Goal: Task Accomplishment & Management: Use online tool/utility

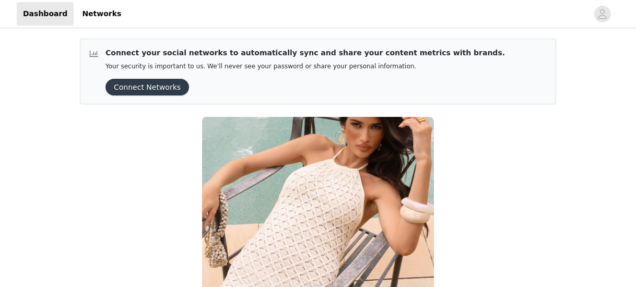
click at [130, 205] on div "New October Gifted Collaboration We’re excited to invite you to collaborate wit…" at bounding box center [318, 255] width 489 height 289
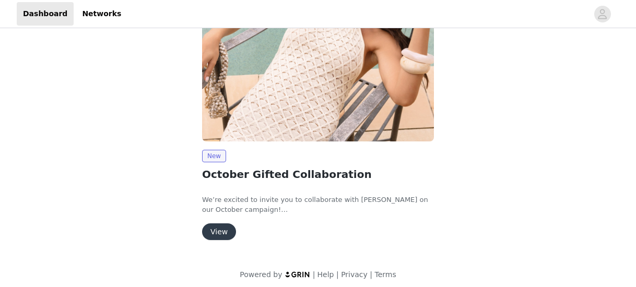
scroll to position [155, 0]
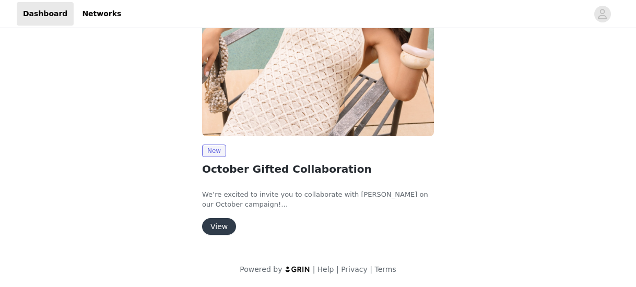
click at [215, 230] on button "View" at bounding box center [219, 226] width 34 height 17
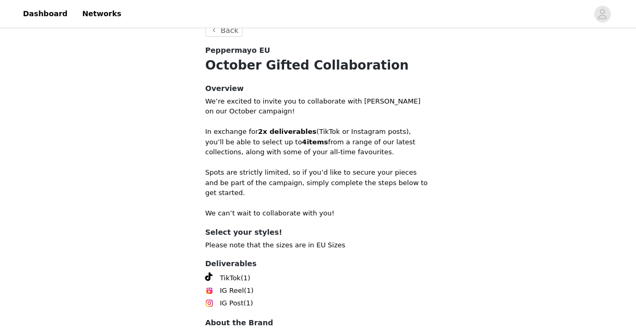
scroll to position [365, 0]
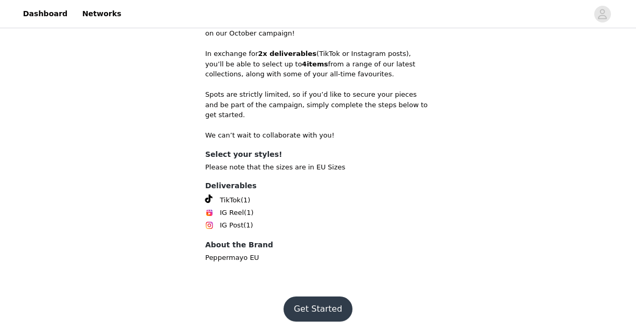
click at [310, 287] on button "Get Started" at bounding box center [318, 308] width 69 height 25
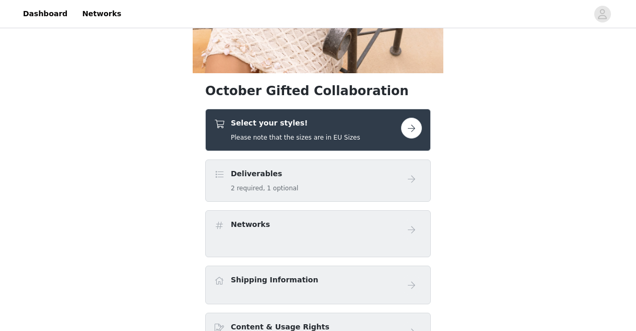
scroll to position [247, 0]
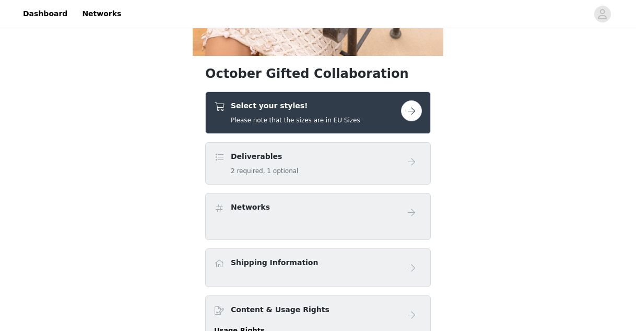
click at [309, 165] on div "Deliverables 2 required, 1 optional" at bounding box center [307, 163] width 187 height 25
click at [405, 113] on button "button" at bounding box center [411, 110] width 21 height 21
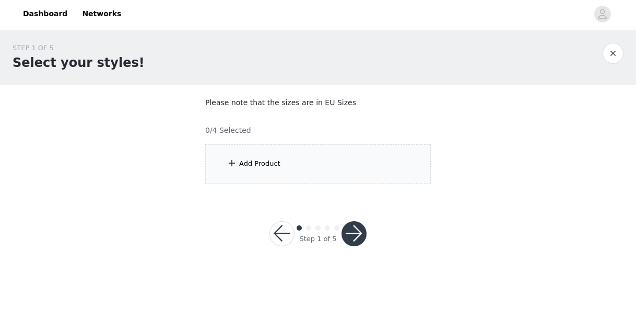
click at [266, 163] on div "Add Product" at bounding box center [259, 163] width 41 height 10
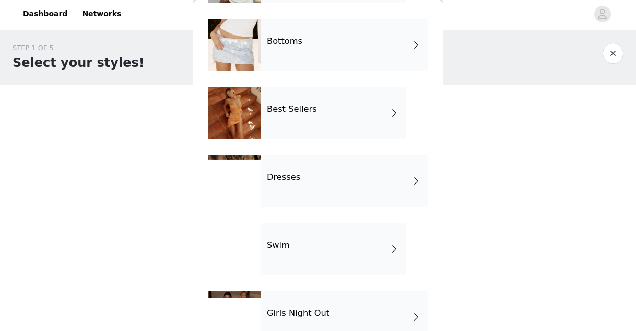
scroll to position [103, 0]
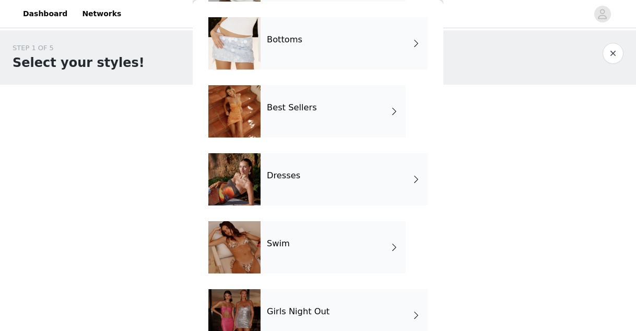
click at [315, 131] on div "Best Sellers" at bounding box center [333, 111] width 145 height 52
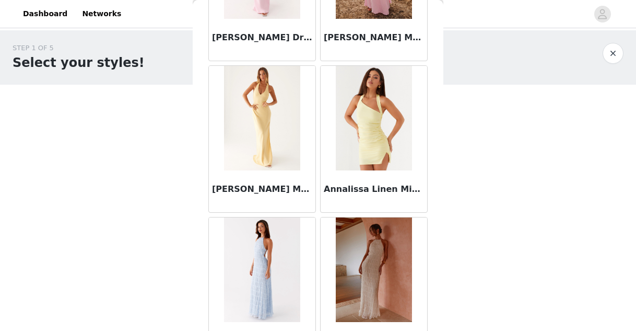
scroll to position [1268, 0]
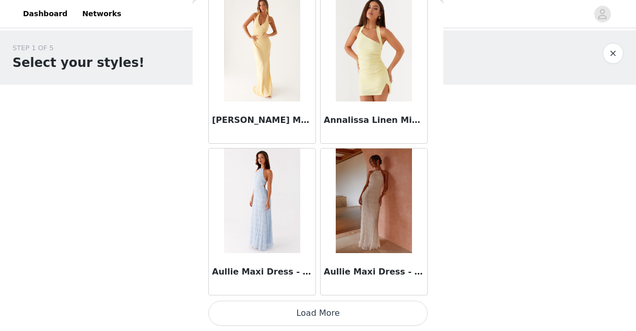
click at [296, 287] on button "Load More" at bounding box center [317, 312] width 219 height 25
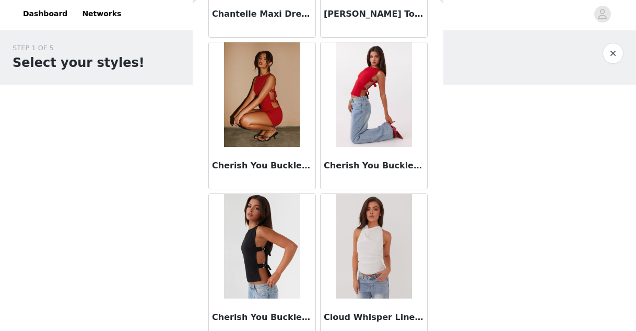
scroll to position [2783, 0]
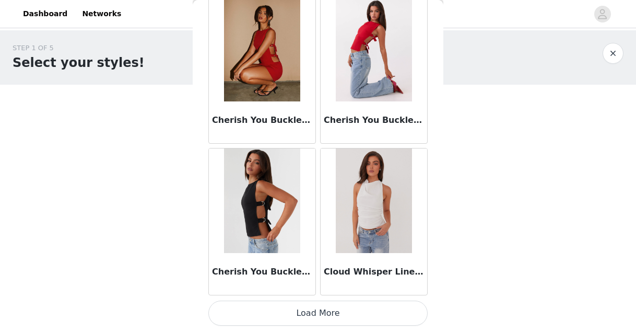
click at [317, 287] on button "Load More" at bounding box center [317, 312] width 219 height 25
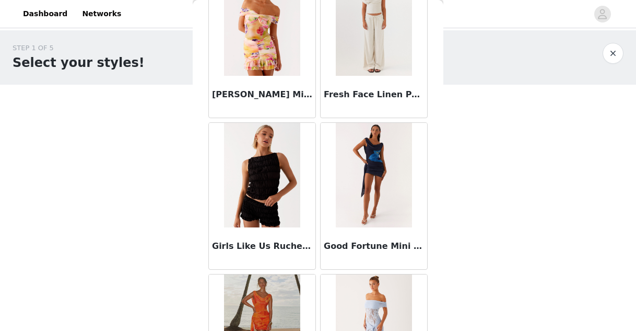
scroll to position [4299, 0]
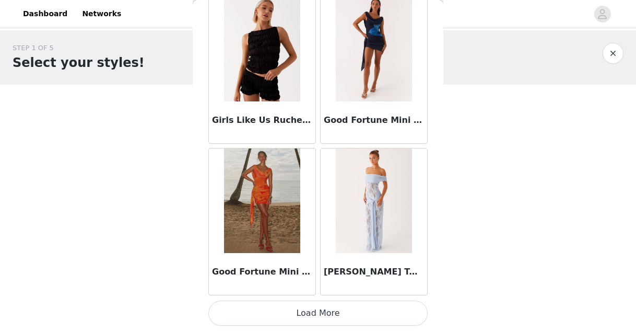
click at [310, 287] on button "Load More" at bounding box center [317, 312] width 219 height 25
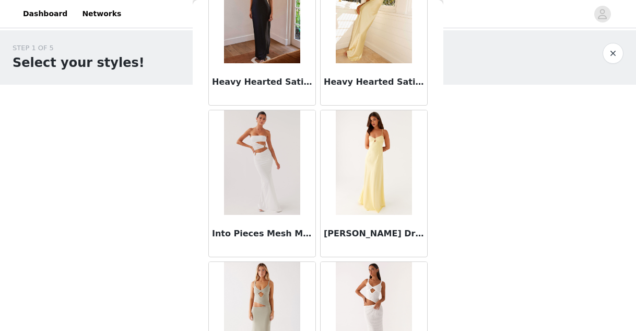
scroll to position [4962, 0]
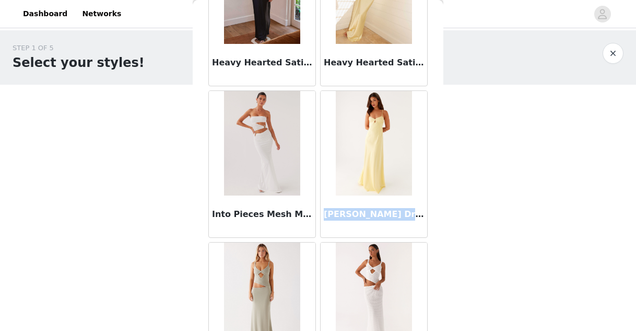
drag, startPoint x: 323, startPoint y: 215, endPoint x: 395, endPoint y: 213, distance: 72.1
click at [395, 213] on div "[PERSON_NAME] Dress - Yellow" at bounding box center [374, 216] width 107 height 42
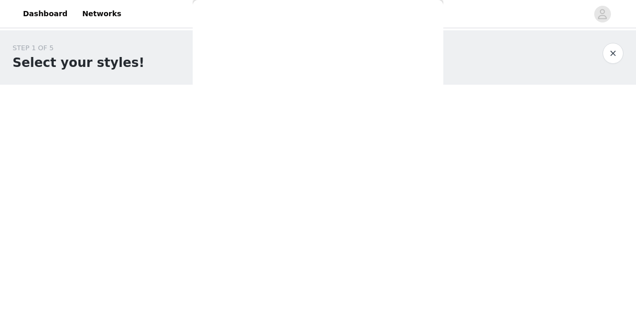
copy h3 "[PERSON_NAME]"
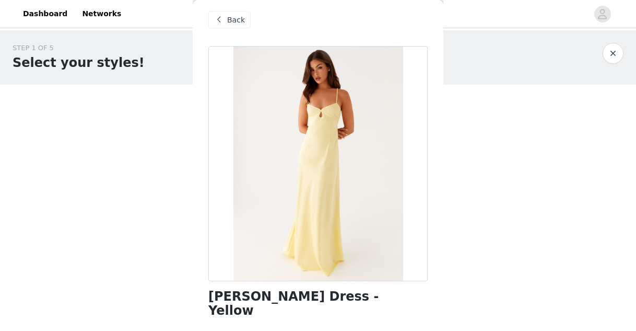
scroll to position [0, 0]
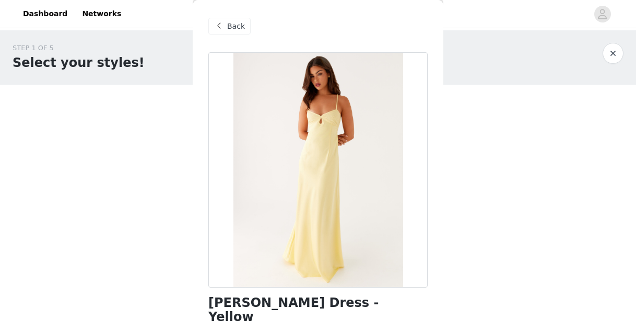
click at [230, 25] on span "Back" at bounding box center [236, 26] width 18 height 11
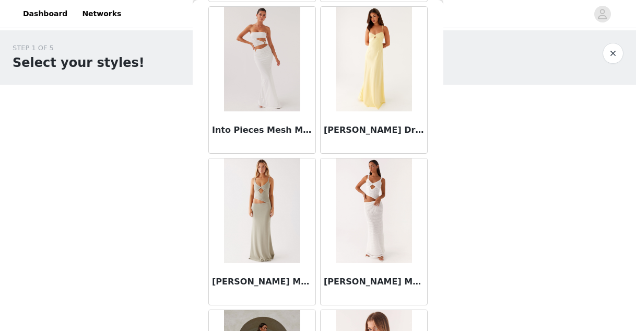
scroll to position [5065, 0]
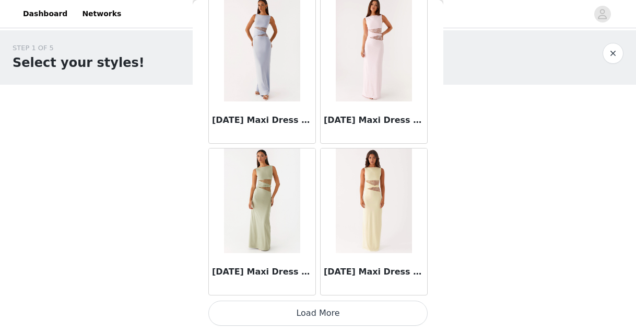
click at [335, 287] on button "Load More" at bounding box center [317, 312] width 219 height 25
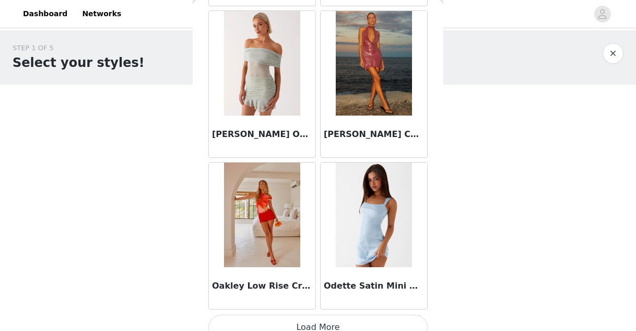
scroll to position [7329, 0]
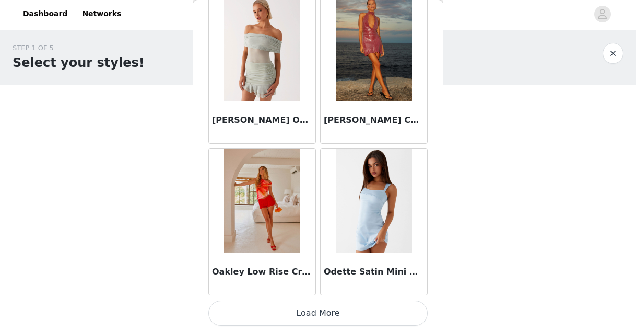
click at [315, 287] on button "Load More" at bounding box center [317, 312] width 219 height 25
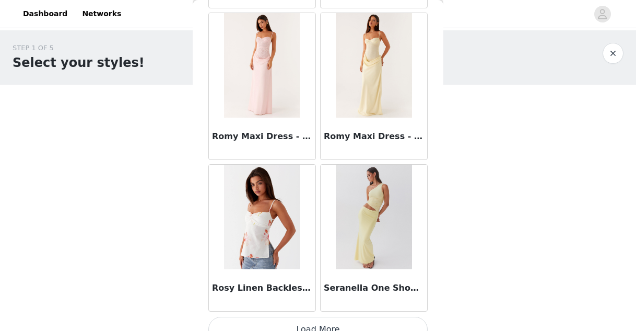
scroll to position [8844, 0]
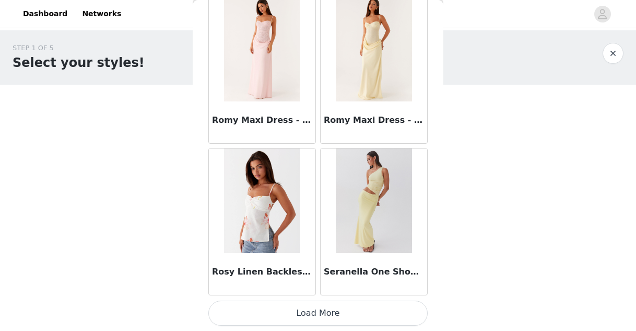
click at [312, 287] on button "Load More" at bounding box center [317, 312] width 219 height 25
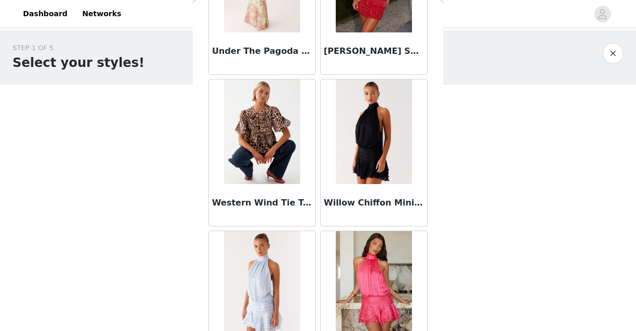
scroll to position [10360, 0]
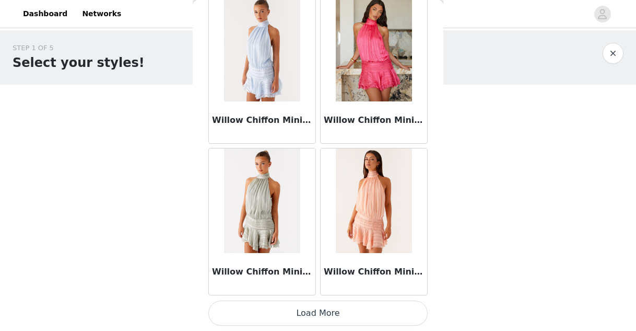
click at [298, 287] on button "Load More" at bounding box center [317, 312] width 219 height 25
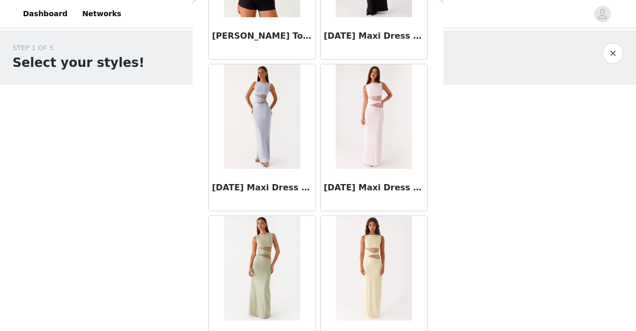
scroll to position [0, 0]
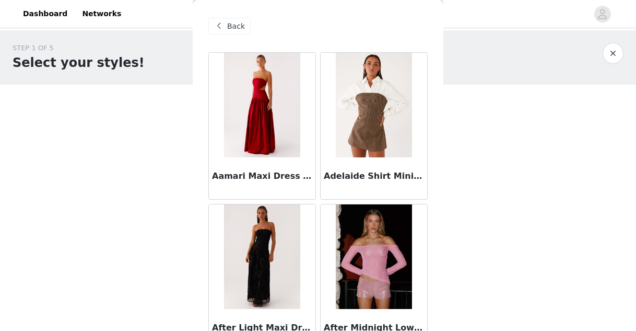
click at [233, 31] on span "Back" at bounding box center [236, 26] width 18 height 11
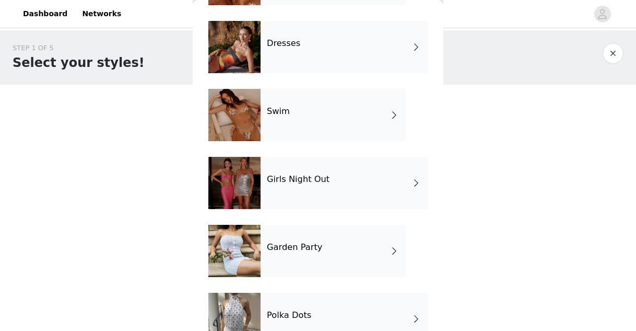
scroll to position [237, 0]
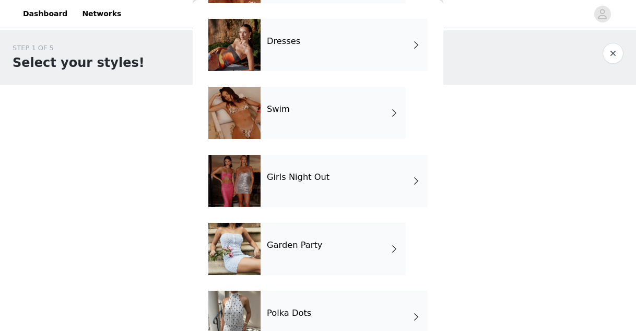
click at [313, 189] on div "Girls Night Out" at bounding box center [344, 181] width 167 height 52
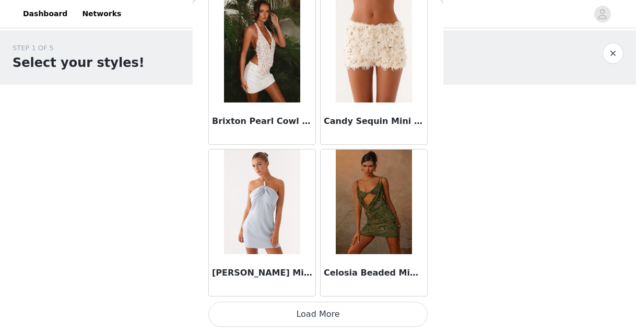
scroll to position [1268, 0]
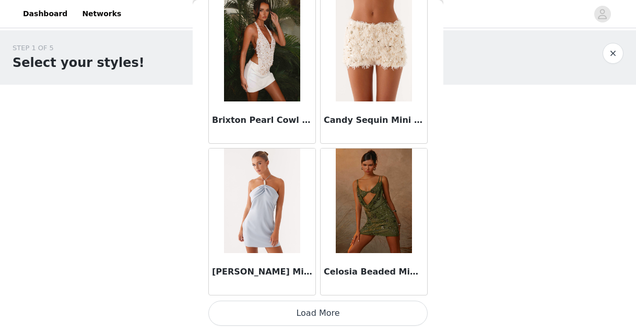
click at [333, 287] on button "Load More" at bounding box center [317, 312] width 219 height 25
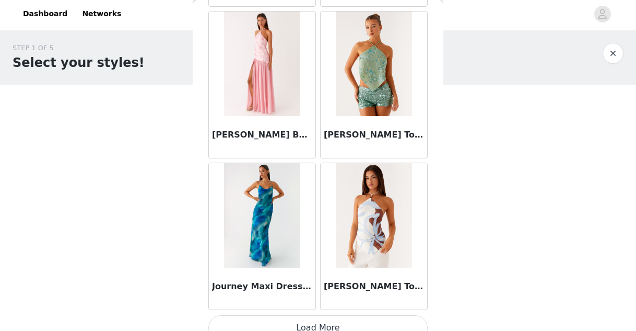
scroll to position [2783, 0]
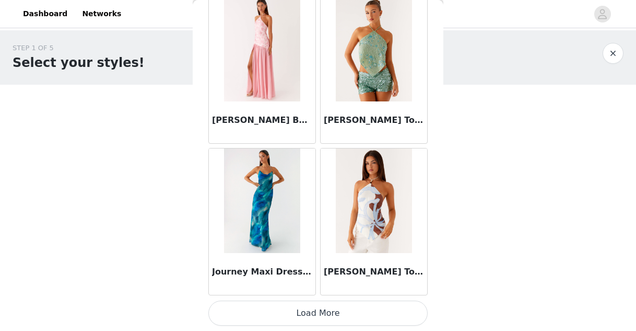
click at [319, 287] on button "Load More" at bounding box center [317, 312] width 219 height 25
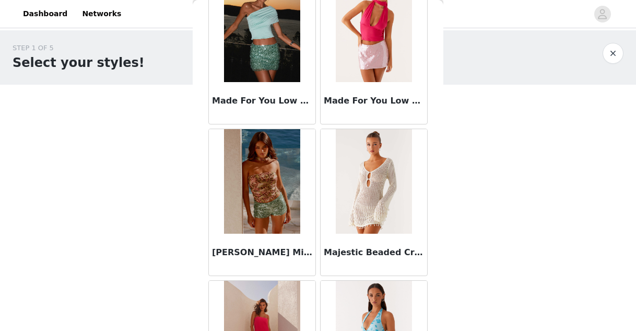
scroll to position [4299, 0]
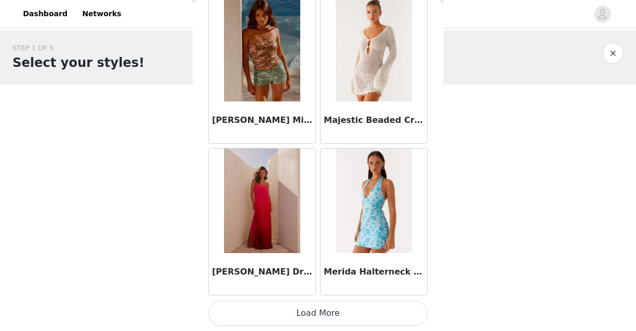
click at [319, 287] on button "Load More" at bounding box center [317, 312] width 219 height 25
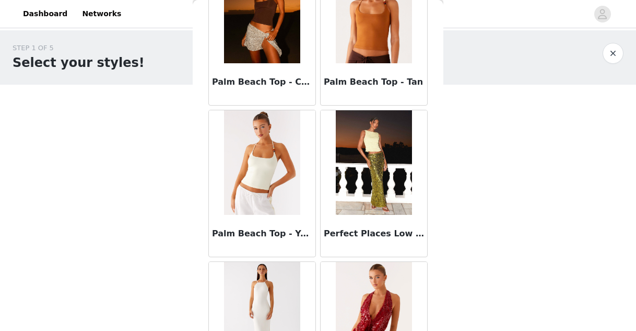
scroll to position [5814, 0]
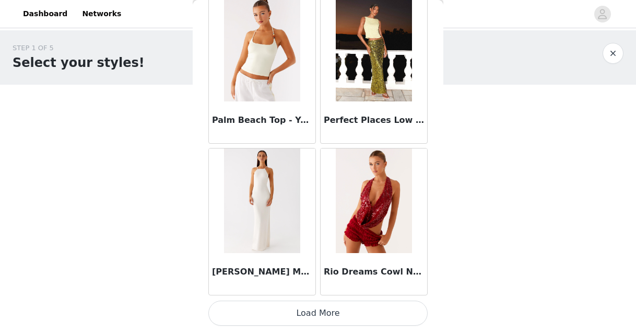
click at [297, 287] on button "Load More" at bounding box center [317, 312] width 219 height 25
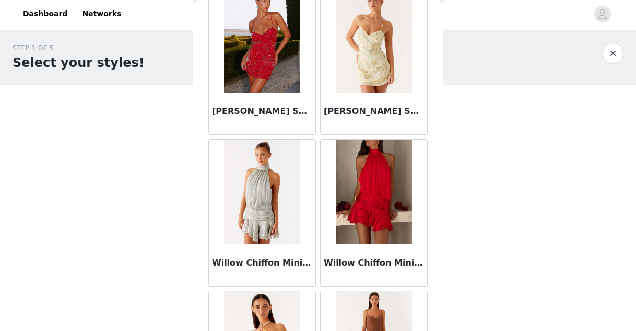
scroll to position [7296, 0]
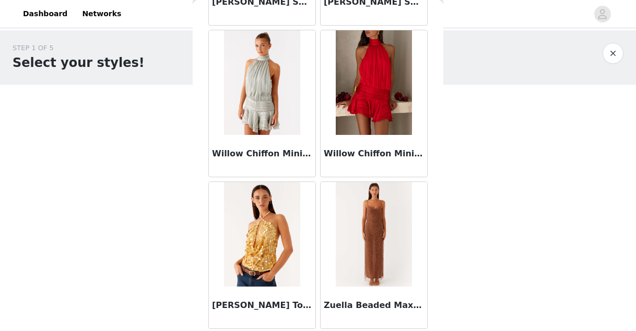
click at [614, 61] on button "button" at bounding box center [613, 53] width 21 height 21
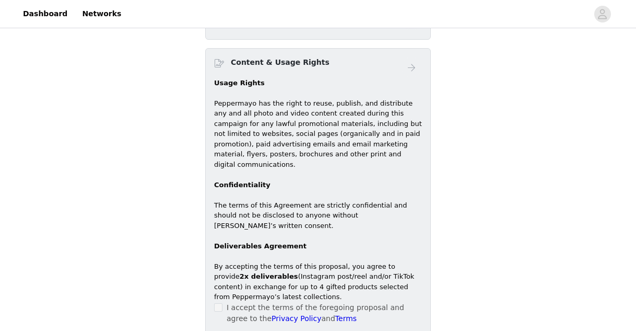
scroll to position [218, 0]
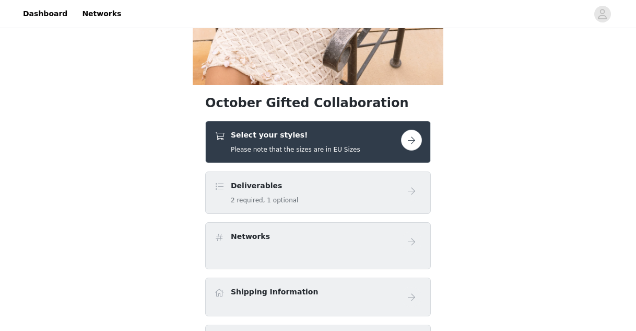
click at [394, 193] on div "Deliverables 2 required, 1 optional" at bounding box center [307, 192] width 187 height 25
click at [399, 150] on div "Select your styles! Please note that the sizes are in EU Sizes" at bounding box center [307, 142] width 187 height 25
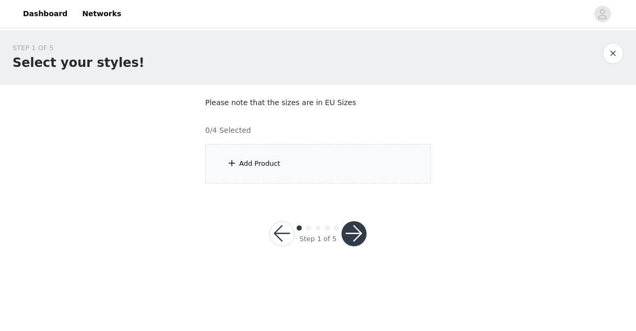
click at [341, 166] on div "Add Product" at bounding box center [318, 163] width 226 height 39
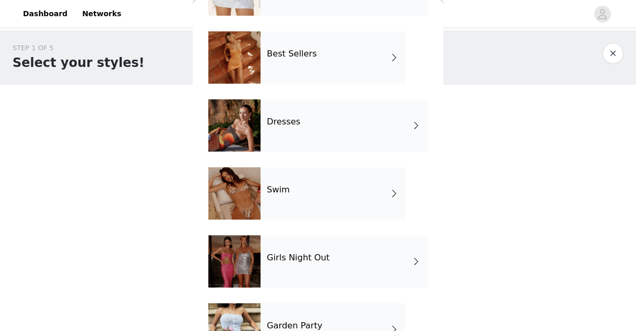
scroll to position [265, 0]
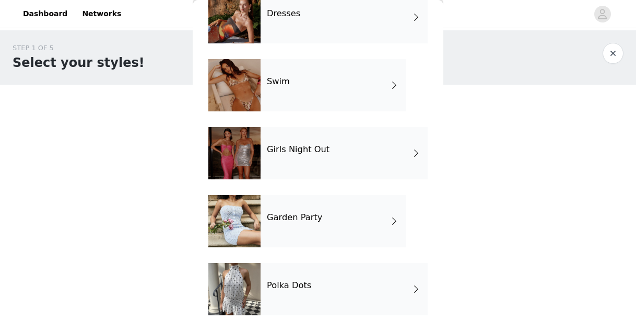
click at [329, 220] on div "Garden Party" at bounding box center [333, 221] width 145 height 52
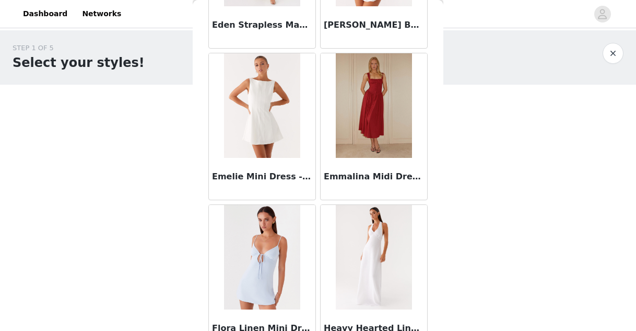
scroll to position [1268, 0]
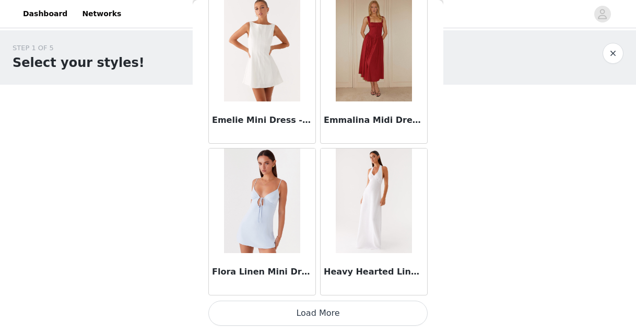
click at [308, 287] on button "Load More" at bounding box center [317, 312] width 219 height 25
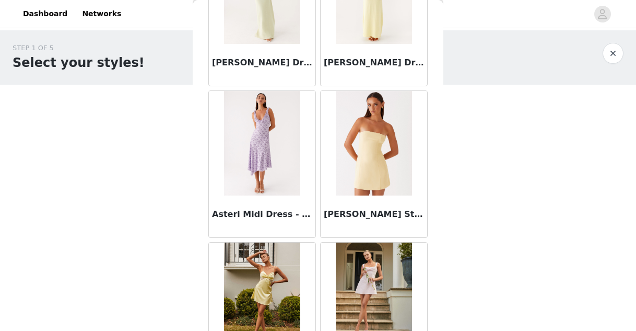
scroll to position [0, 0]
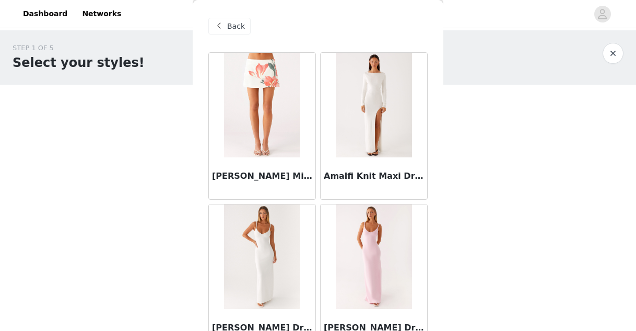
click at [229, 17] on div "Back" at bounding box center [317, 26] width 219 height 52
click at [234, 25] on span "Back" at bounding box center [236, 26] width 18 height 11
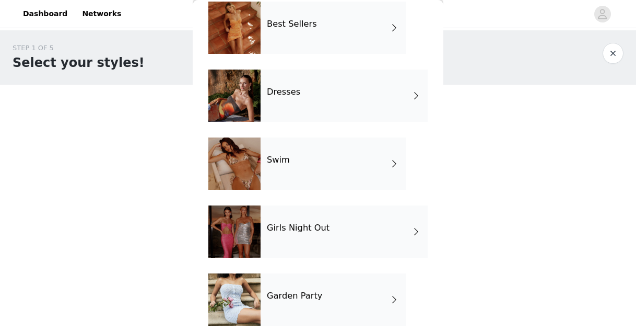
scroll to position [265, 0]
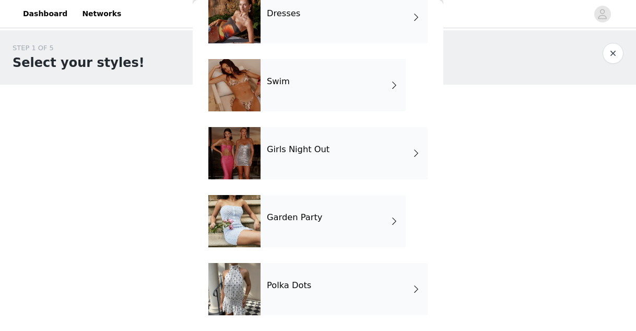
click at [314, 287] on div "Polka Dots" at bounding box center [344, 289] width 167 height 52
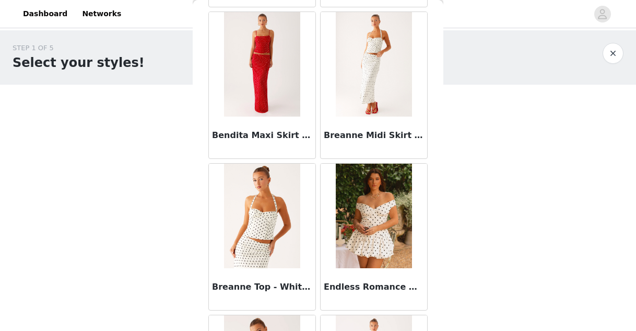
scroll to position [0, 0]
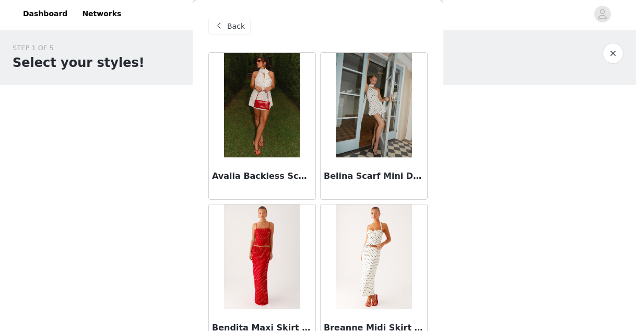
click at [227, 22] on div "Back" at bounding box center [229, 26] width 42 height 17
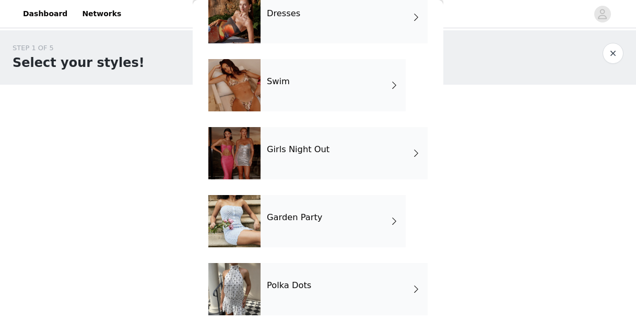
scroll to position [175, 0]
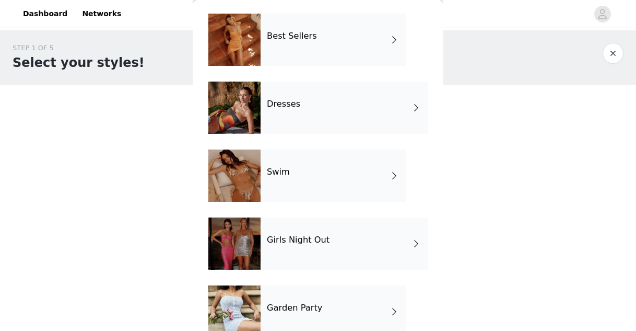
click at [321, 177] on div "Swim" at bounding box center [333, 175] width 145 height 52
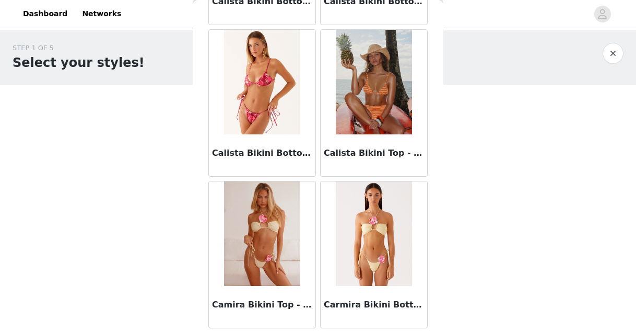
scroll to position [1268, 0]
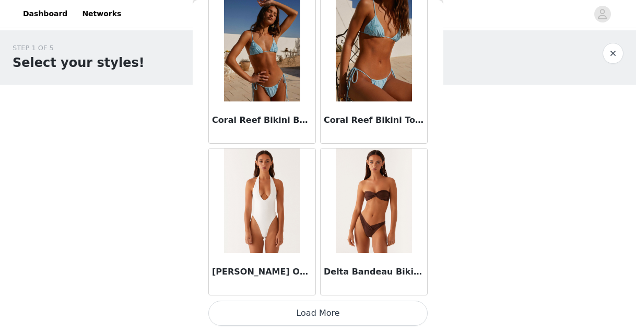
click at [334, 287] on button "Load More" at bounding box center [317, 312] width 219 height 25
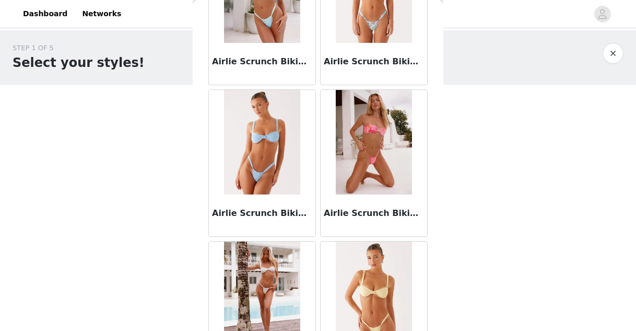
scroll to position [0, 0]
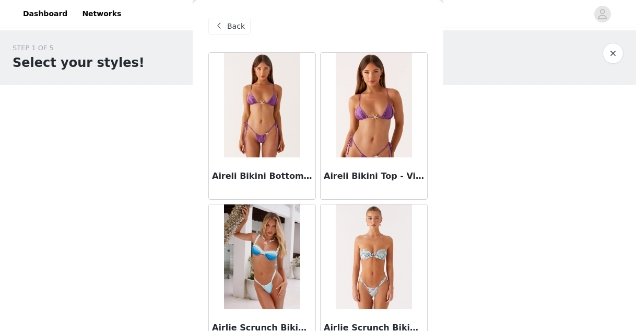
click at [223, 21] on span at bounding box center [219, 26] width 13 height 13
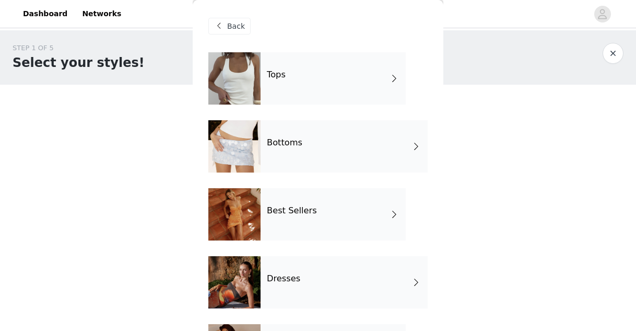
click at [324, 285] on div "Dresses" at bounding box center [344, 282] width 167 height 52
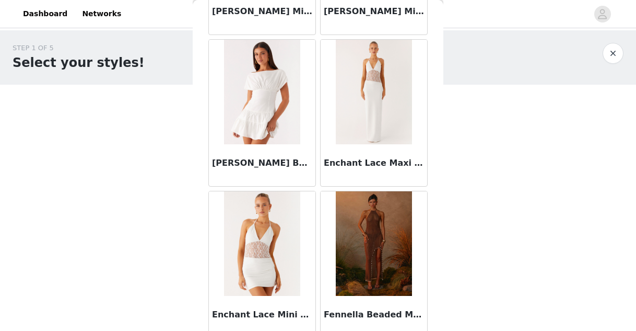
scroll to position [1268, 0]
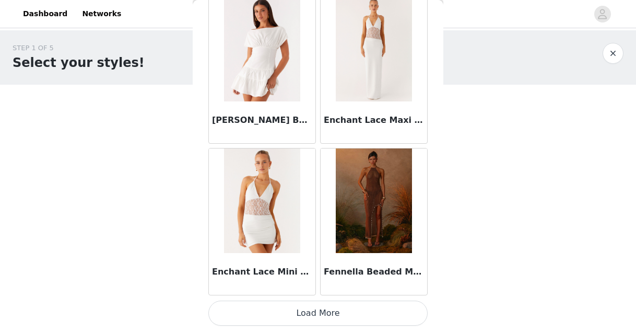
click at [318, 287] on button "Load More" at bounding box center [317, 312] width 219 height 25
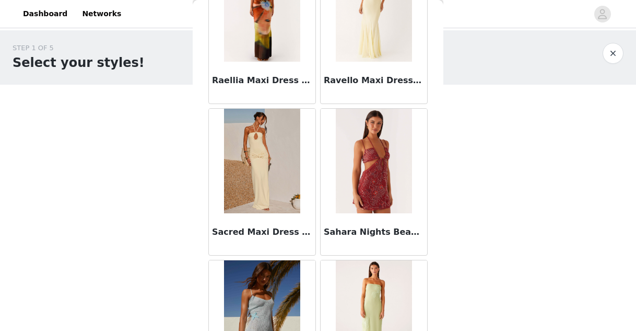
scroll to position [2783, 0]
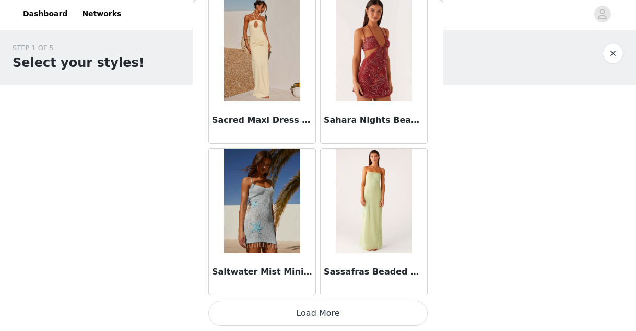
click at [329, 287] on button "Load More" at bounding box center [317, 312] width 219 height 25
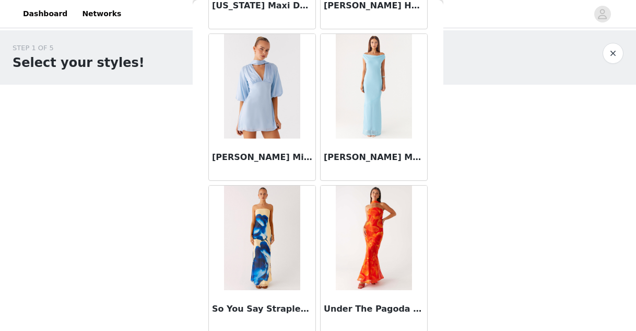
scroll to position [4299, 0]
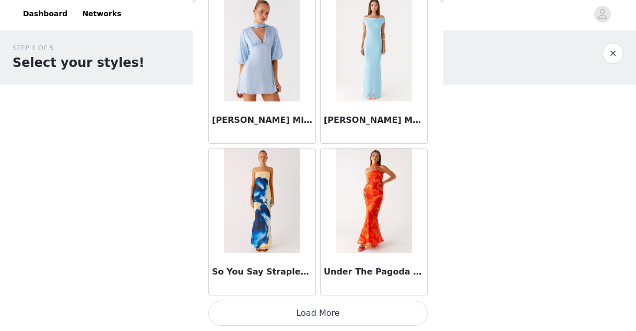
click at [325, 287] on button "Load More" at bounding box center [317, 312] width 219 height 25
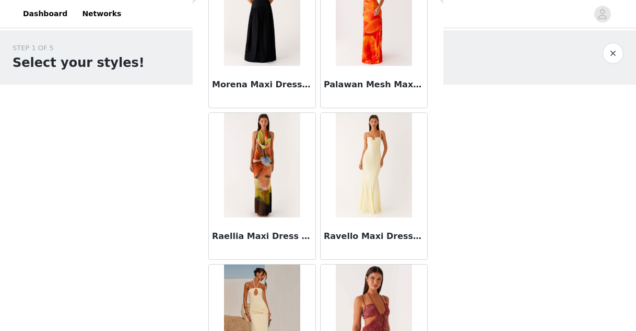
scroll to position [0, 0]
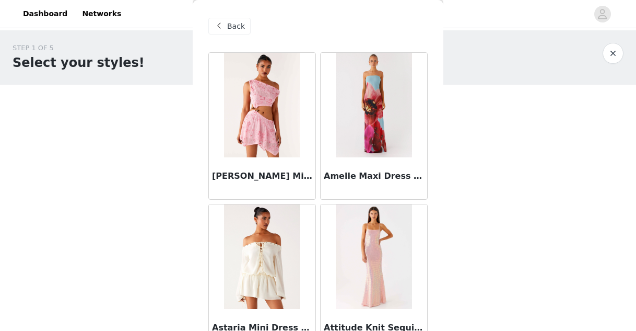
click at [231, 28] on span "Back" at bounding box center [236, 26] width 18 height 11
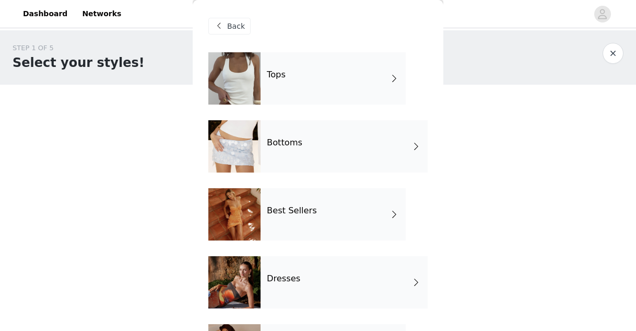
click at [346, 146] on div "Bottoms" at bounding box center [344, 146] width 167 height 52
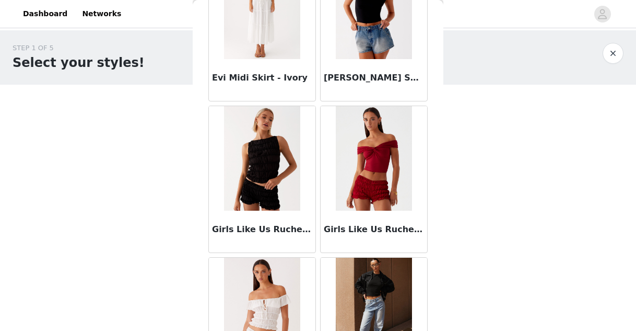
scroll to position [1268, 0]
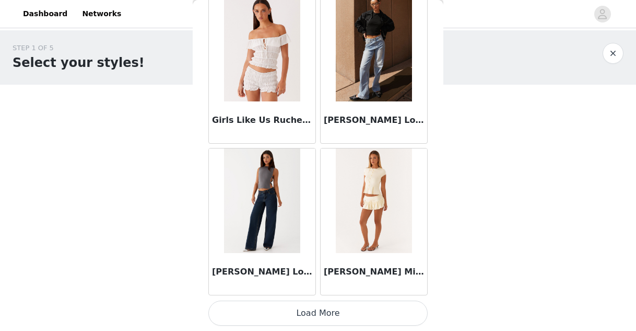
click at [320, 287] on button "Load More" at bounding box center [317, 312] width 219 height 25
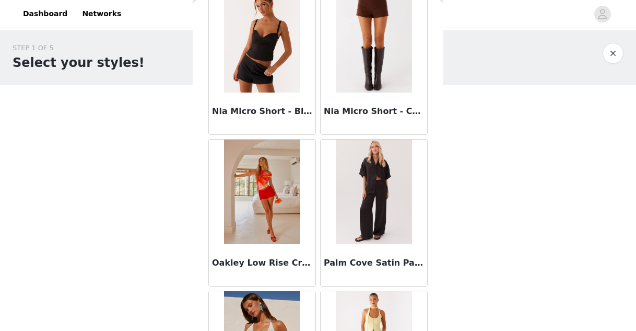
scroll to position [2783, 0]
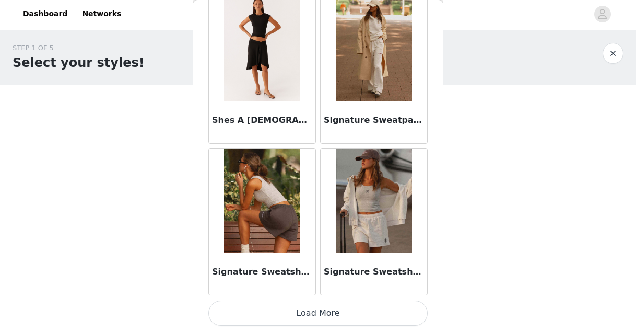
click at [326, 287] on button "Load More" at bounding box center [317, 312] width 219 height 25
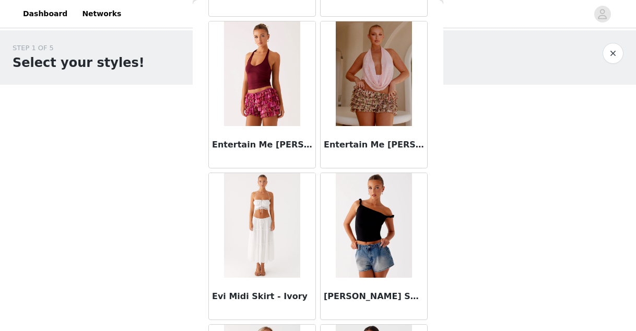
scroll to position [0, 0]
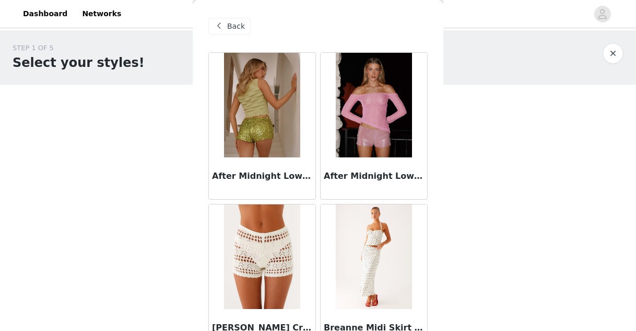
click at [239, 28] on span "Back" at bounding box center [236, 26] width 18 height 11
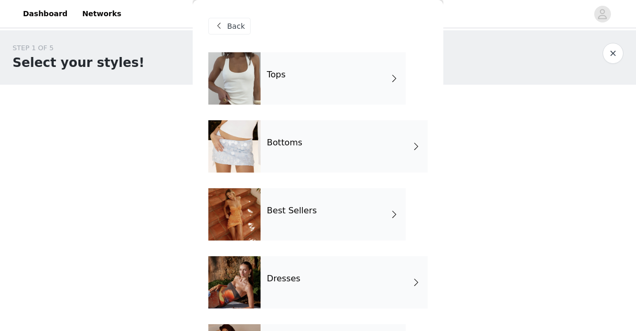
click at [270, 73] on h4 "Tops" at bounding box center [276, 74] width 19 height 9
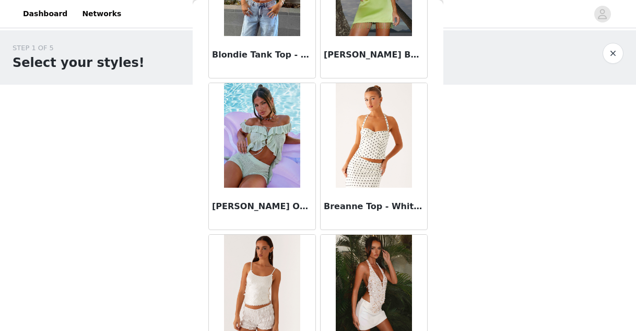
scroll to position [1268, 0]
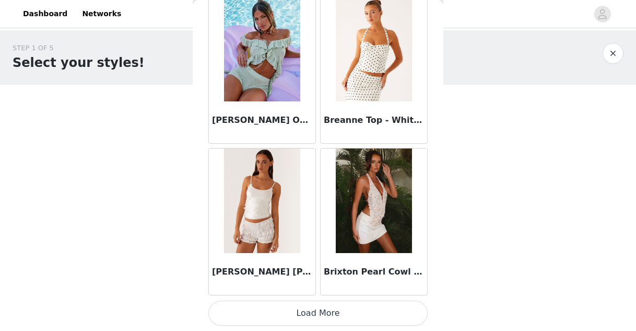
click at [336, 287] on button "Load More" at bounding box center [317, 312] width 219 height 25
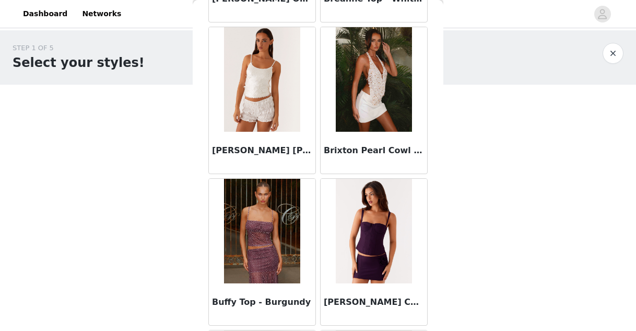
scroll to position [1398, 0]
